Goal: Information Seeking & Learning: Learn about a topic

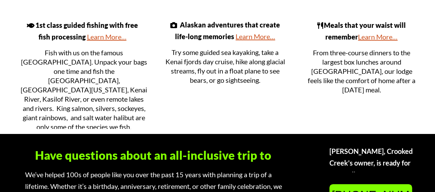
scroll to position [293, 0]
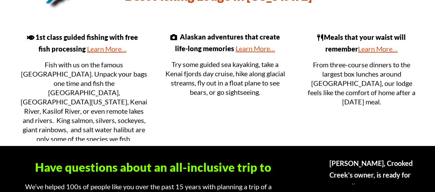
click at [95, 50] on link "Learn More…" at bounding box center [107, 49] width 40 height 8
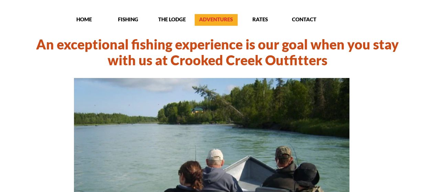
click at [204, 17] on p "ADVENTURES" at bounding box center [216, 19] width 43 height 7
